Goal: Task Accomplishment & Management: Complete application form

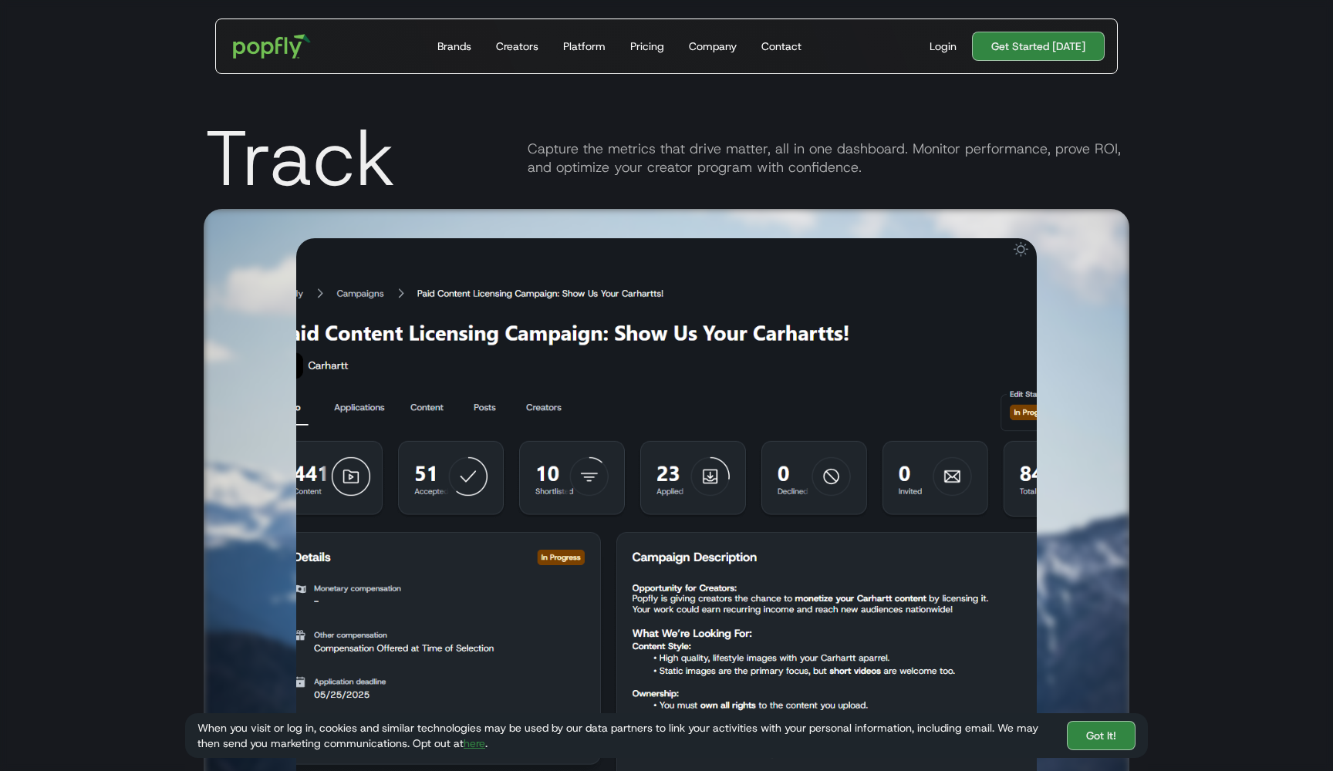
scroll to position [4645, 0]
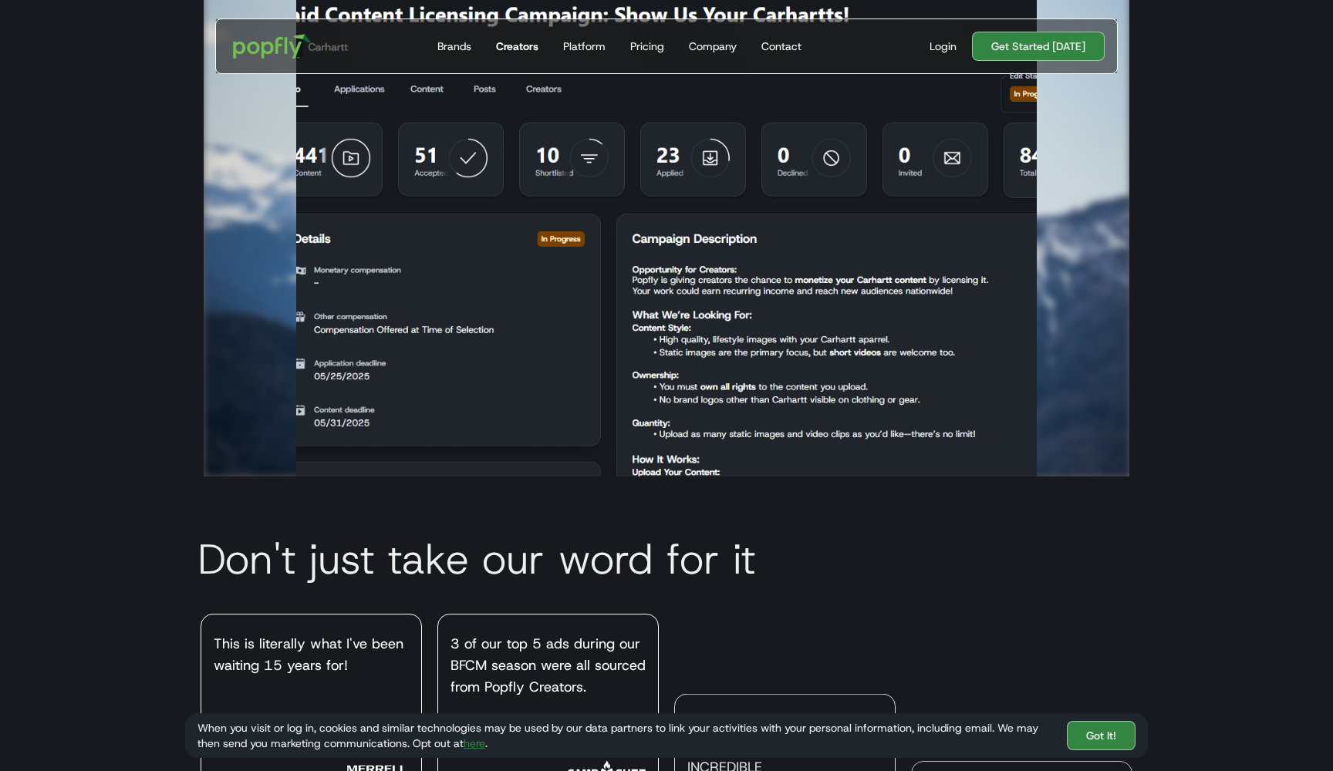
click at [524, 55] on link "Creators" at bounding box center [517, 46] width 55 height 54
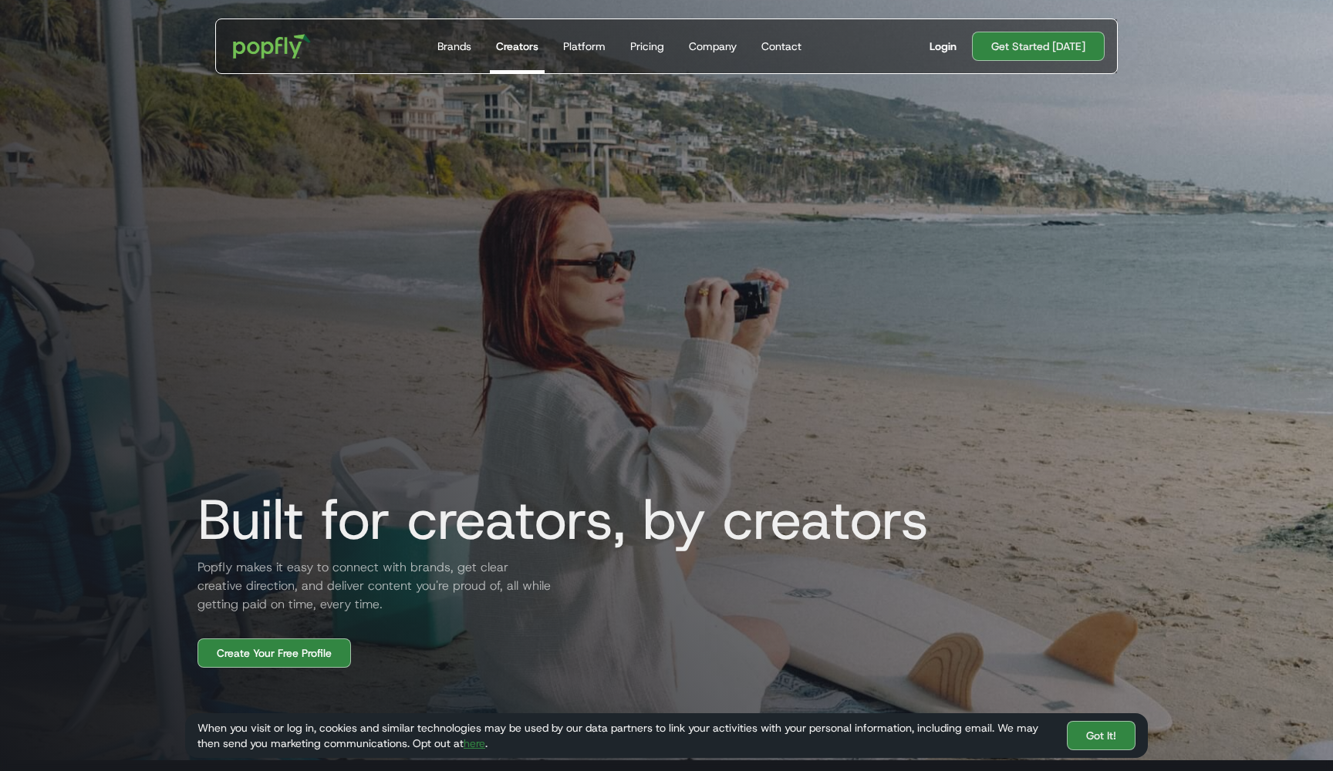
click at [942, 48] on div "Login" at bounding box center [942, 46] width 27 height 15
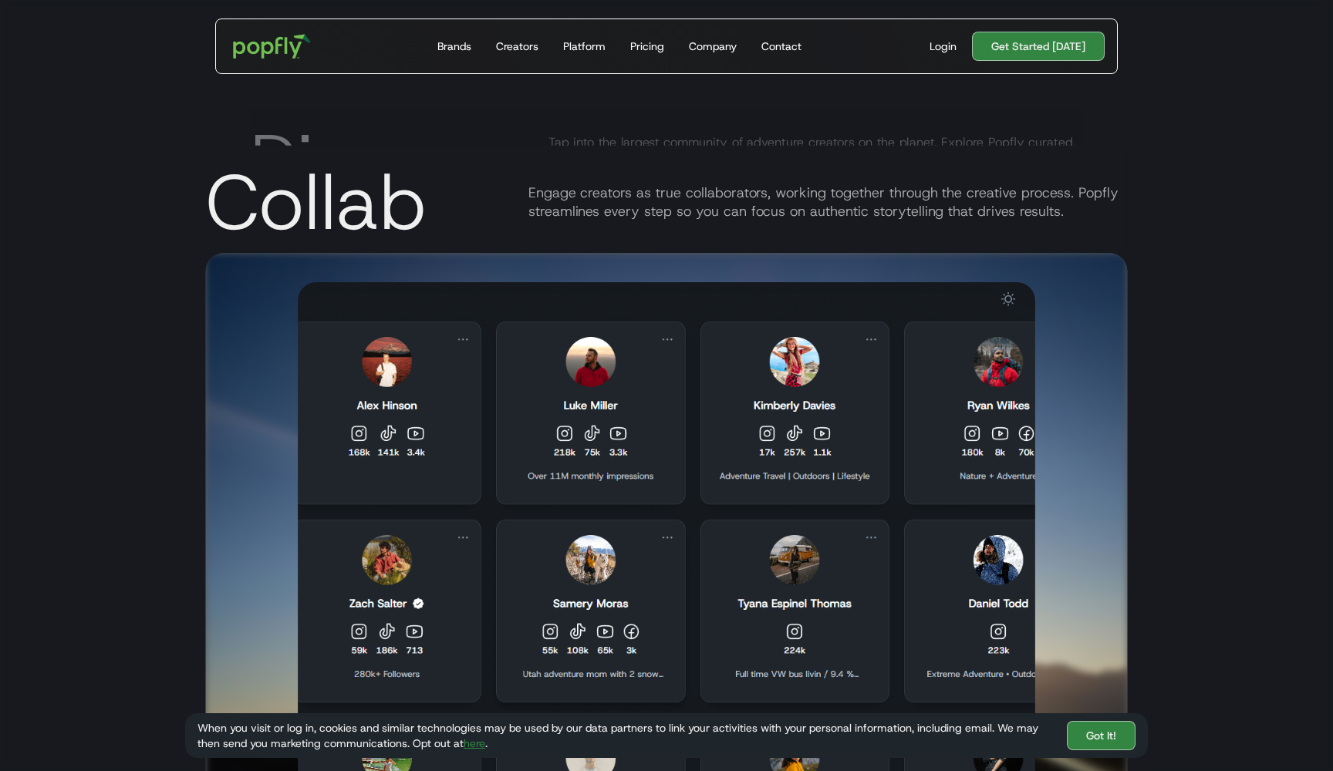
scroll to position [3010, 0]
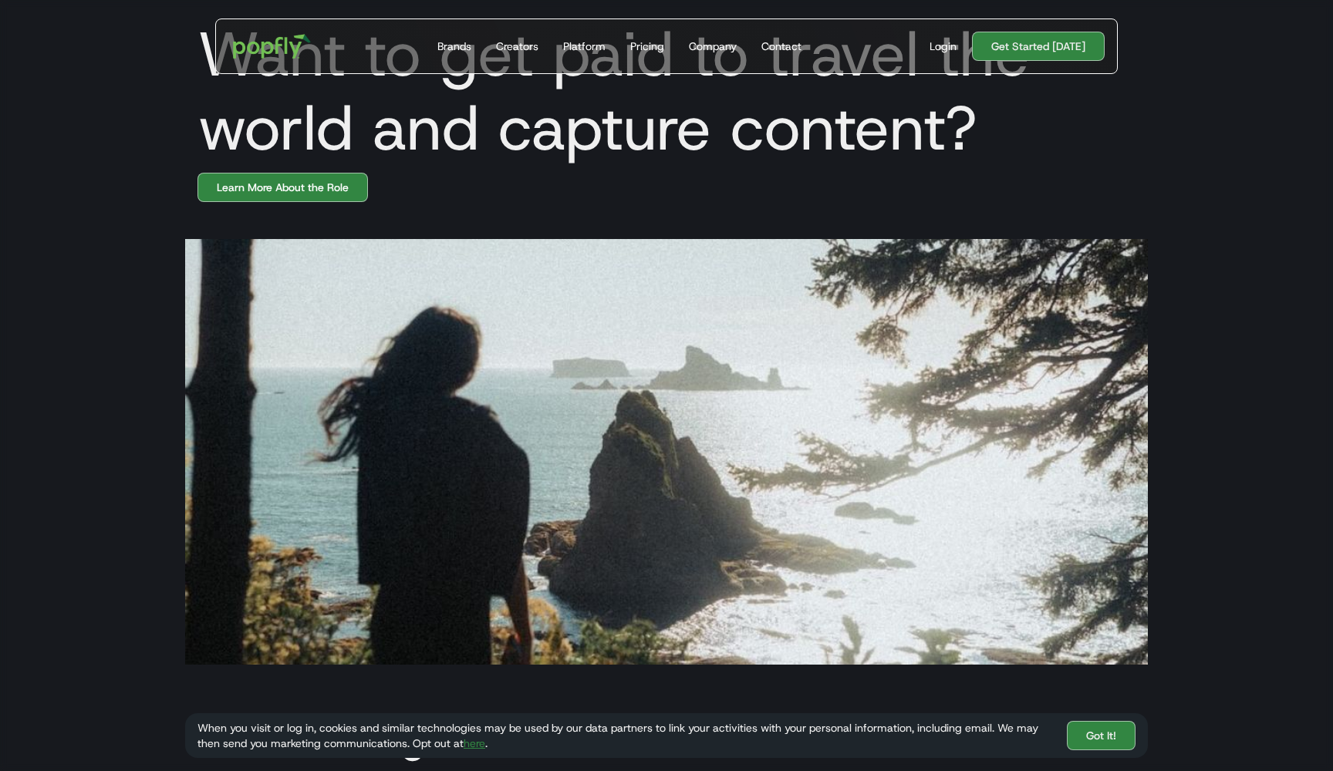
scroll to position [17, 0]
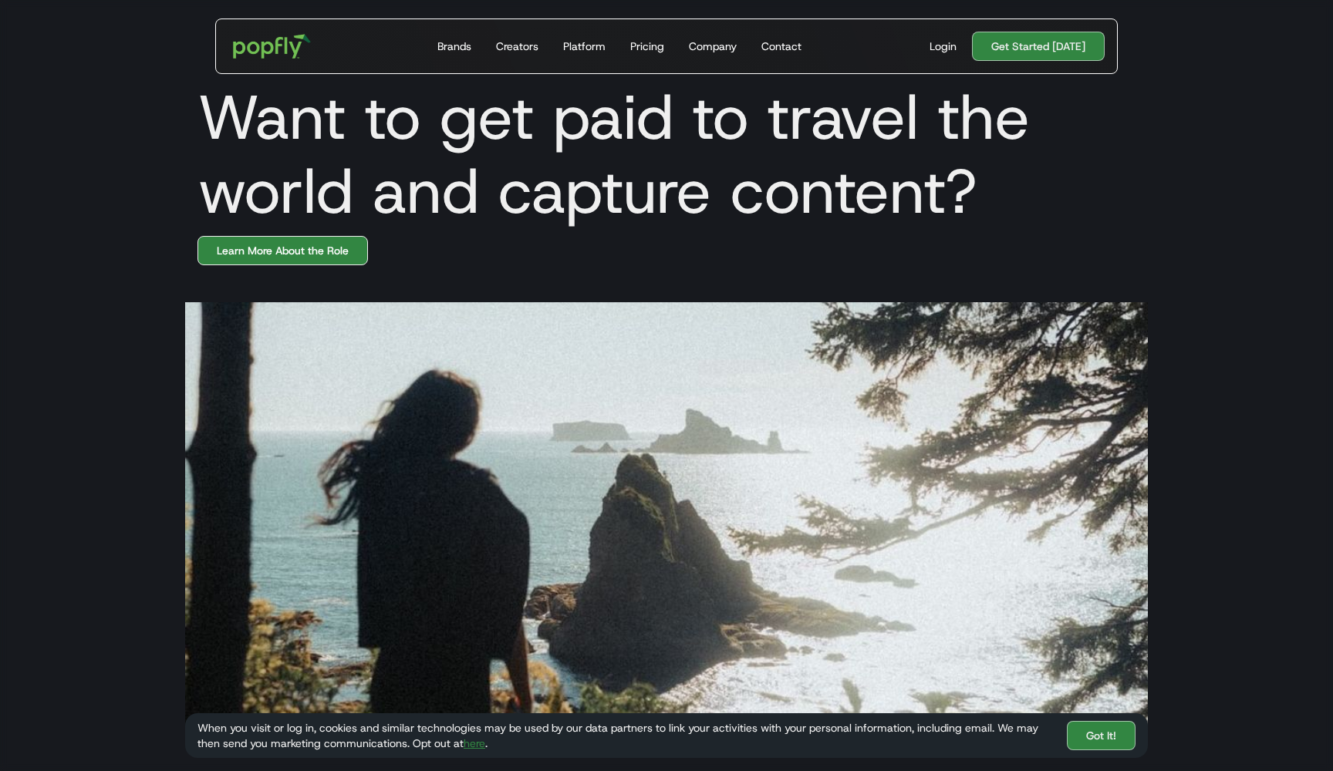
click at [270, 244] on link "Learn More About the Role" at bounding box center [282, 250] width 170 height 29
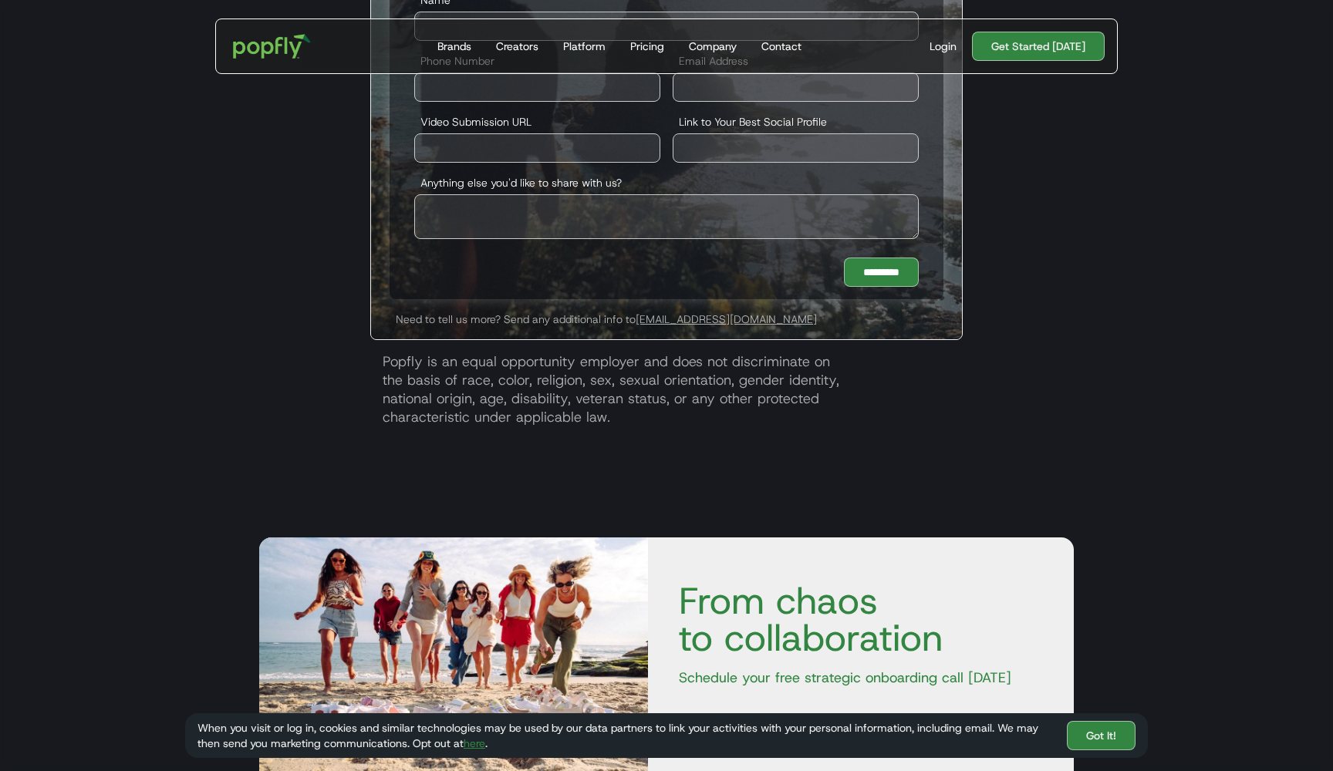
scroll to position [3108, 0]
